Goal: Task Accomplishment & Management: Manage account settings

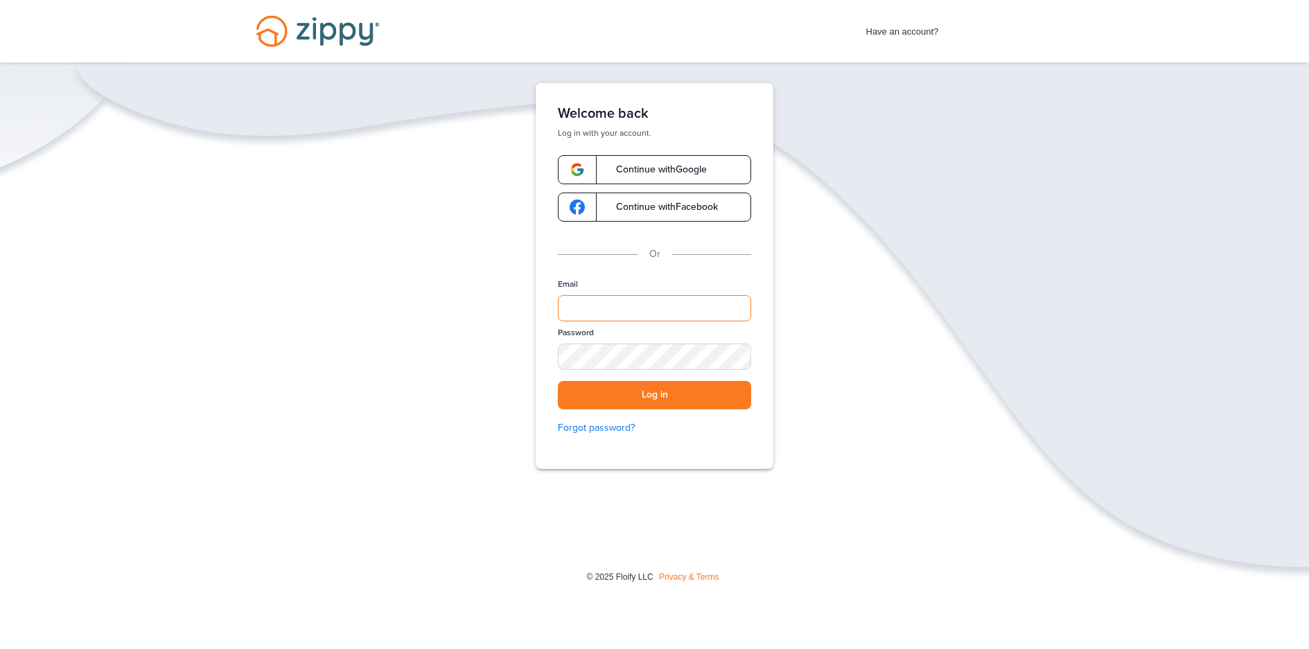
click at [671, 305] on input "Email" at bounding box center [654, 308] width 193 height 26
type input "**********"
click at [558, 381] on button "Log in" at bounding box center [654, 395] width 193 height 28
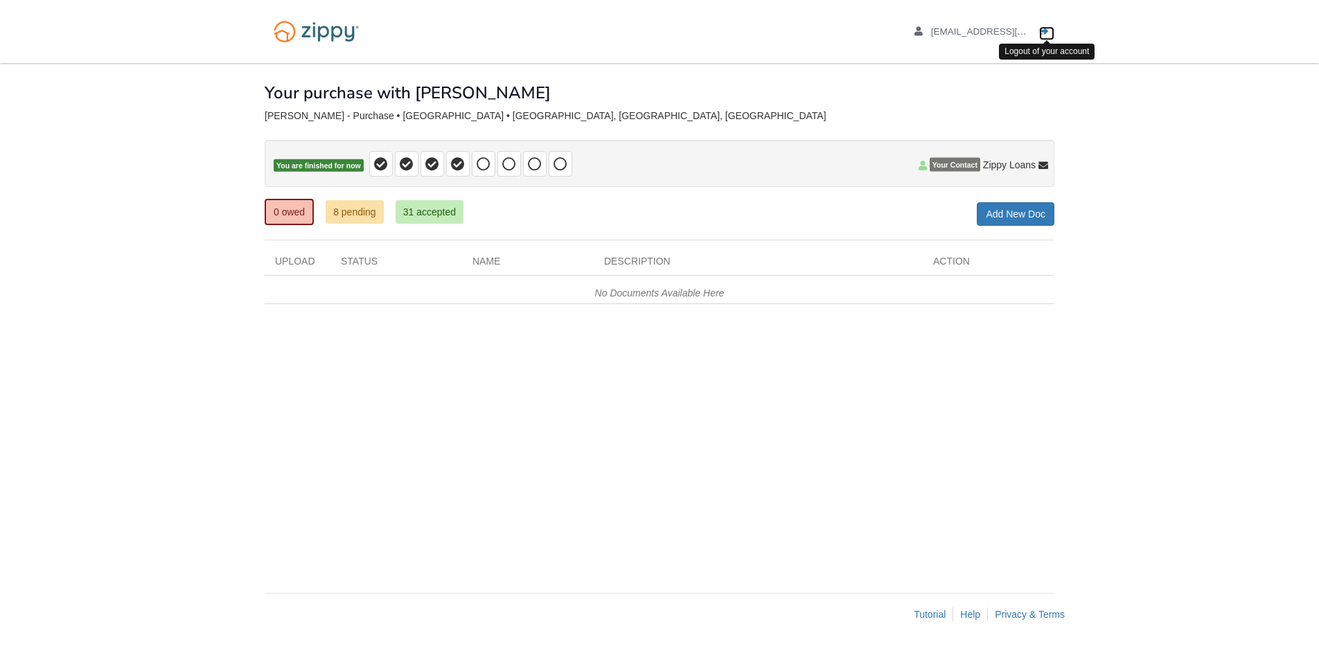
click at [1042, 37] on link "Logout" at bounding box center [1046, 33] width 15 height 14
